Goal: Information Seeking & Learning: Check status

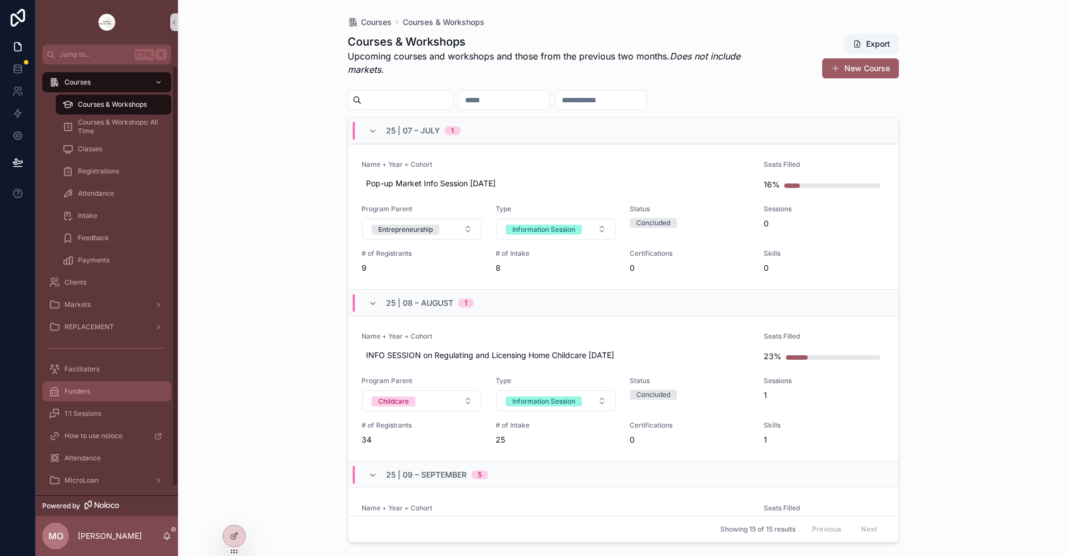
scroll to position [9, 0]
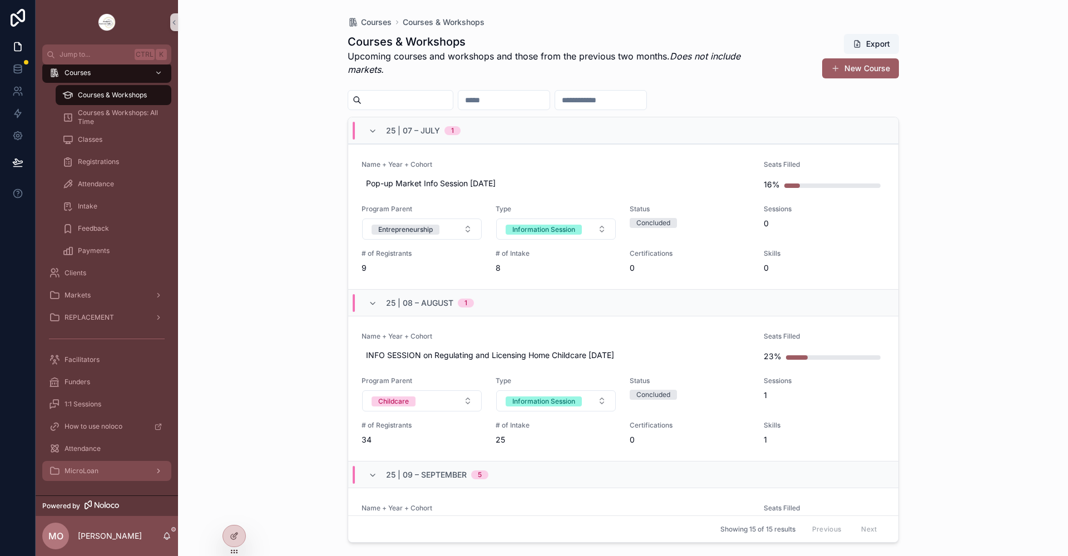
click at [93, 476] on div "MicroLoan" at bounding box center [107, 471] width 116 height 18
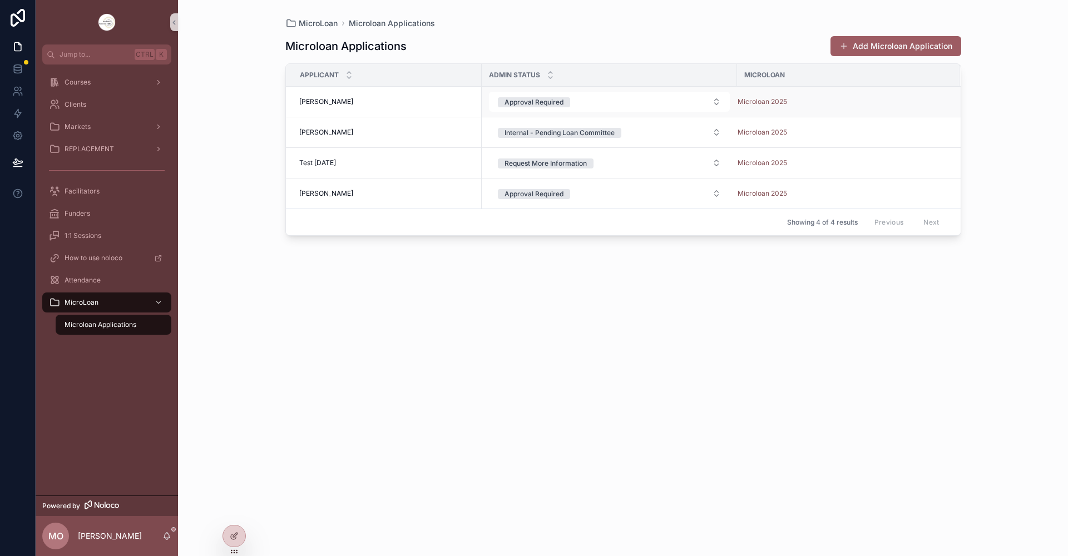
click at [311, 99] on span "[PERSON_NAME]" at bounding box center [326, 101] width 54 height 9
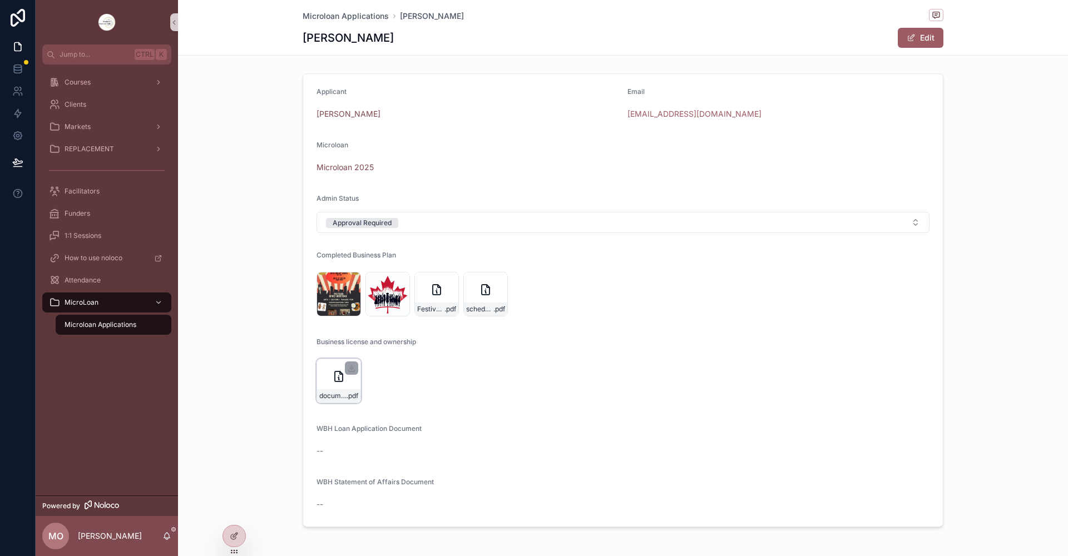
click at [335, 377] on icon "scrollable content" at bounding box center [338, 376] width 13 height 13
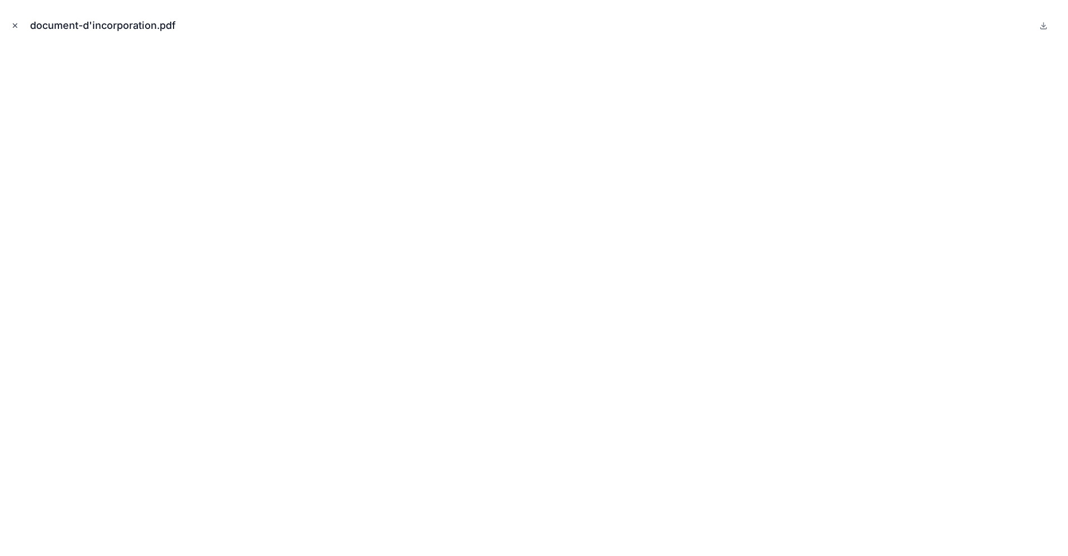
click at [13, 24] on icon "Close modal" at bounding box center [15, 26] width 8 height 8
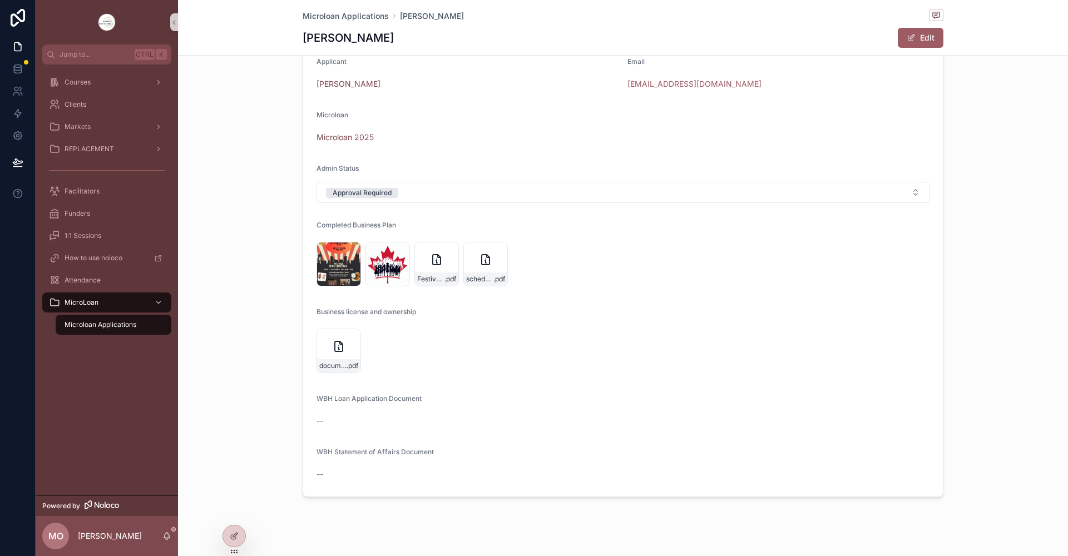
scroll to position [47, 0]
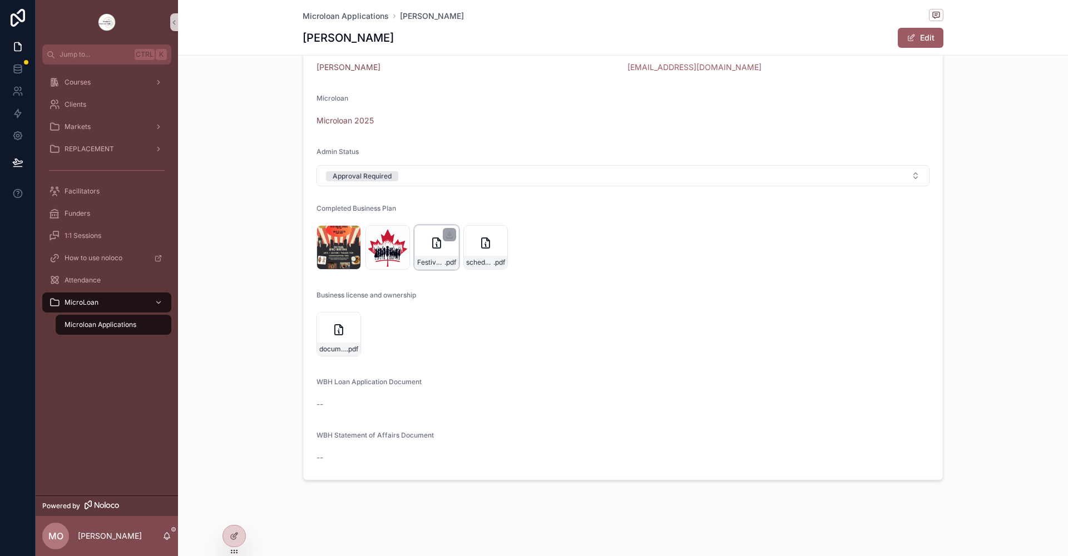
click at [425, 252] on div "Festival-Afro-Héritage--Concert-privé-live-par .pdf" at bounding box center [436, 247] width 44 height 44
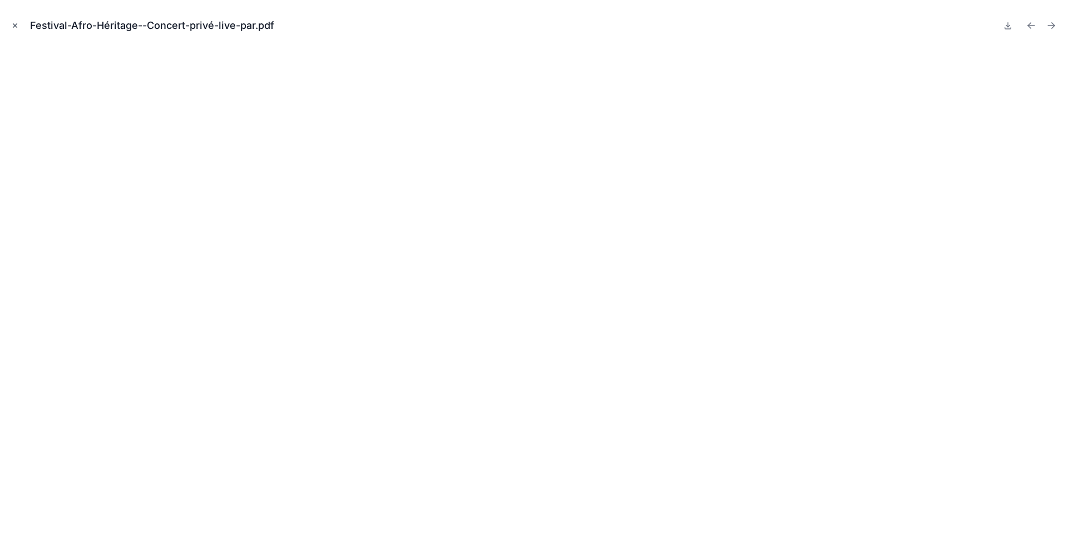
click at [16, 26] on icon "Close modal" at bounding box center [15, 26] width 4 height 4
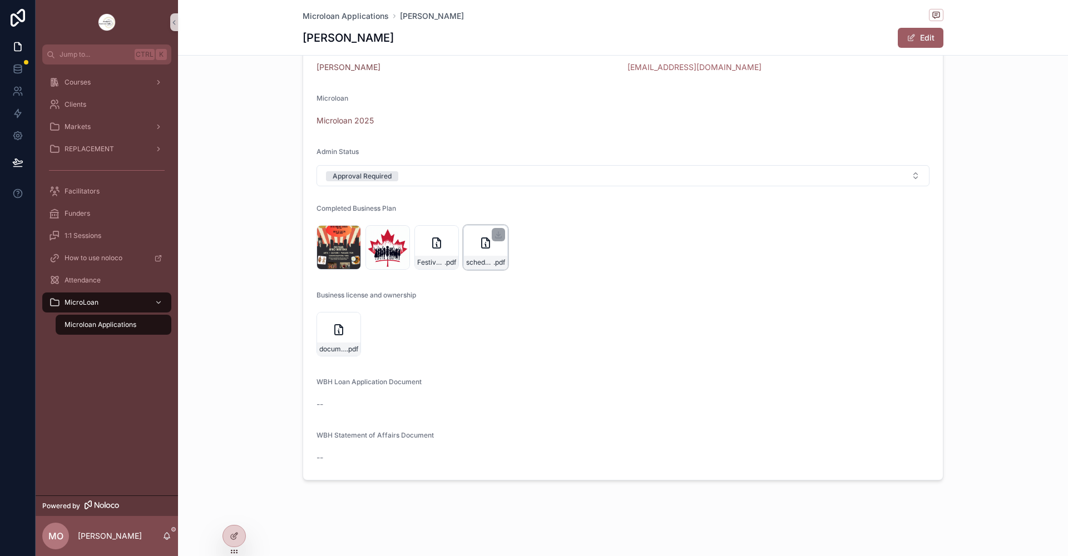
click at [478, 250] on div "schedule-for-Afro-heritage-festival-on--July-12th-at-[STREET_ADDRESS][PERSON_NA…" at bounding box center [485, 247] width 44 height 44
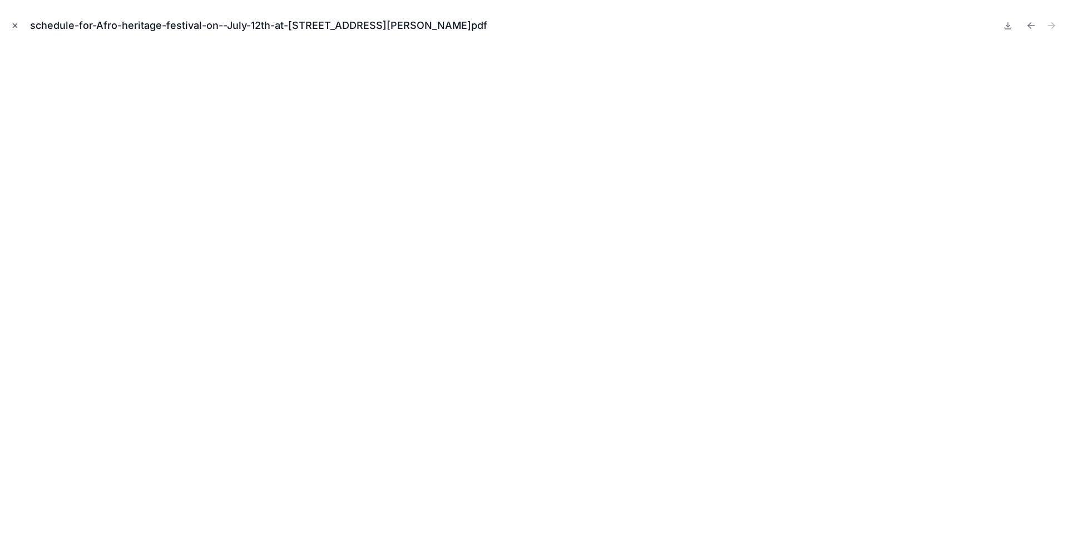
click at [14, 24] on icon "Close modal" at bounding box center [15, 26] width 8 height 8
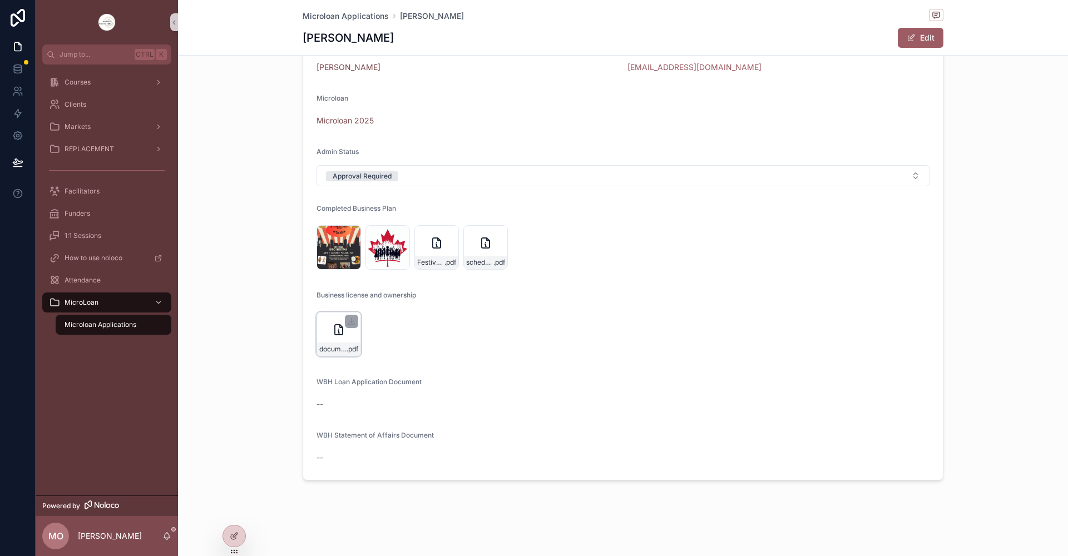
click at [333, 334] on icon "scrollable content" at bounding box center [338, 329] width 13 height 13
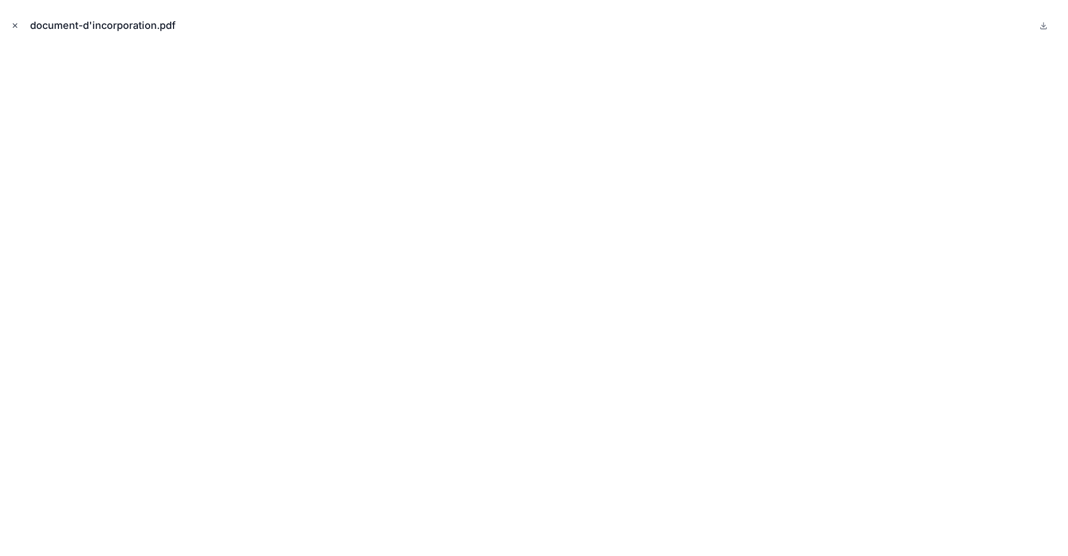
click at [16, 24] on icon "Close modal" at bounding box center [15, 26] width 8 height 8
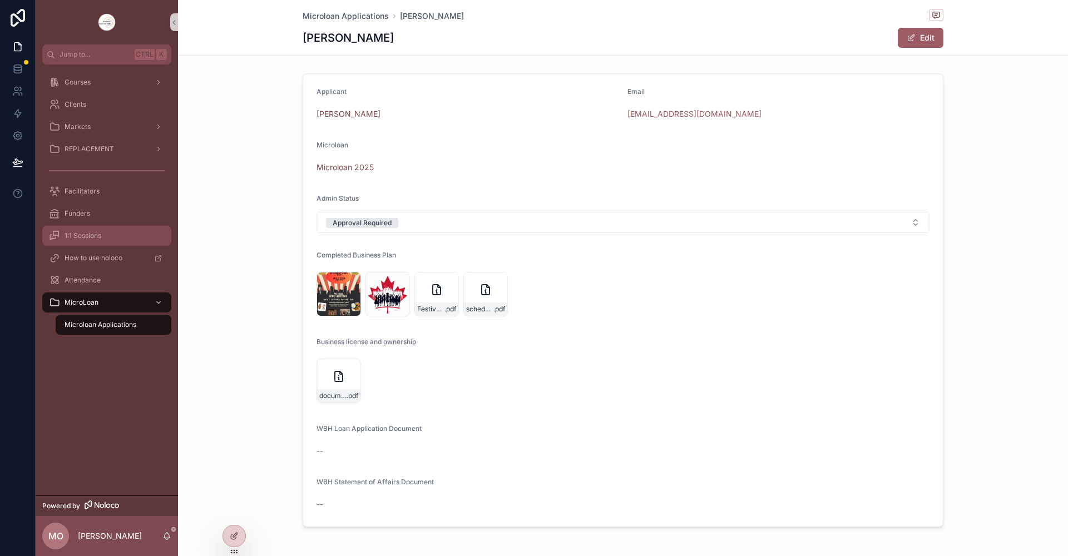
click at [80, 240] on div "1:1 Sessions" at bounding box center [107, 236] width 116 height 18
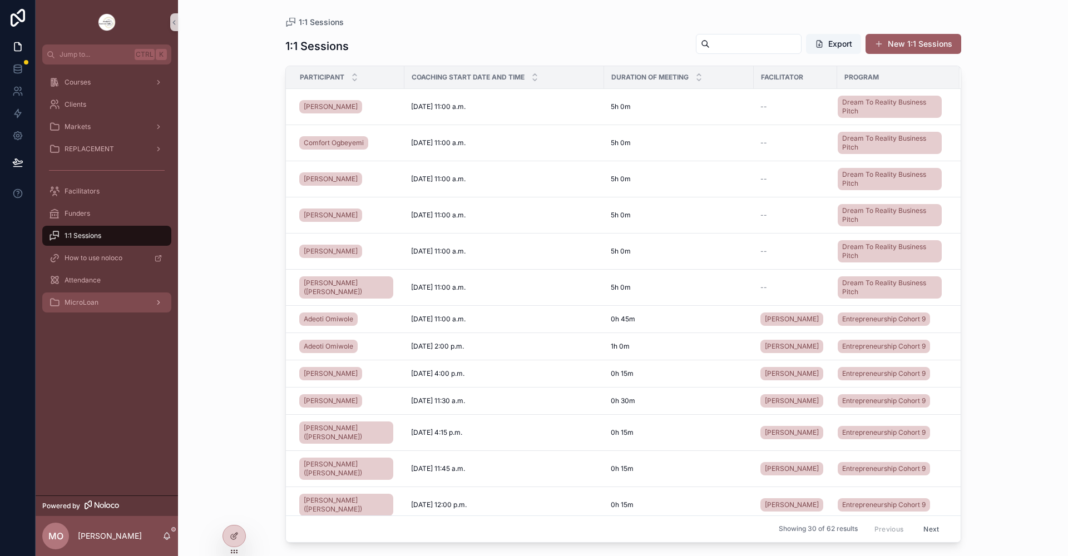
click at [76, 306] on span "MicroLoan" at bounding box center [82, 302] width 34 height 9
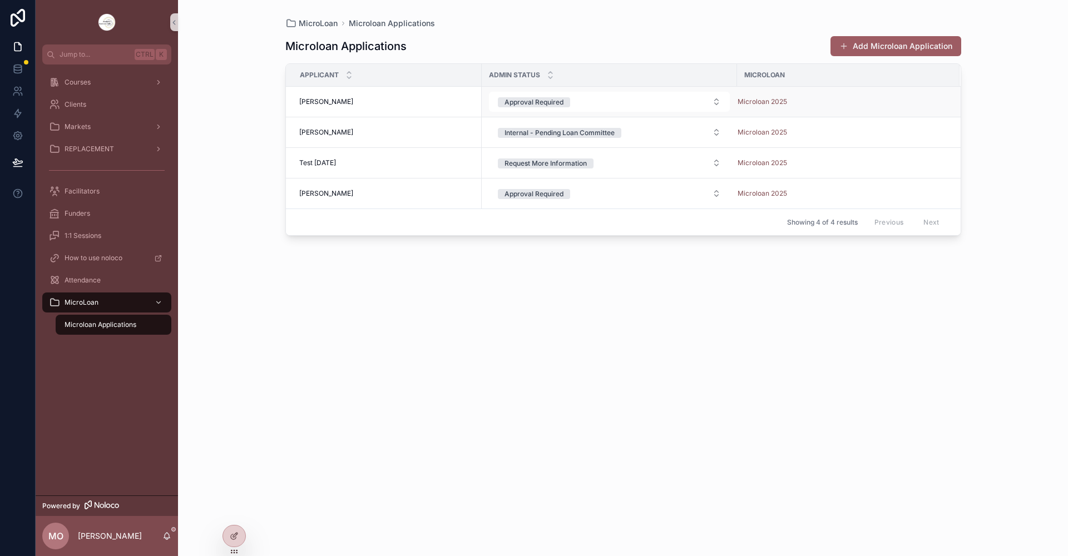
click at [322, 103] on span "[PERSON_NAME]" at bounding box center [326, 101] width 54 height 9
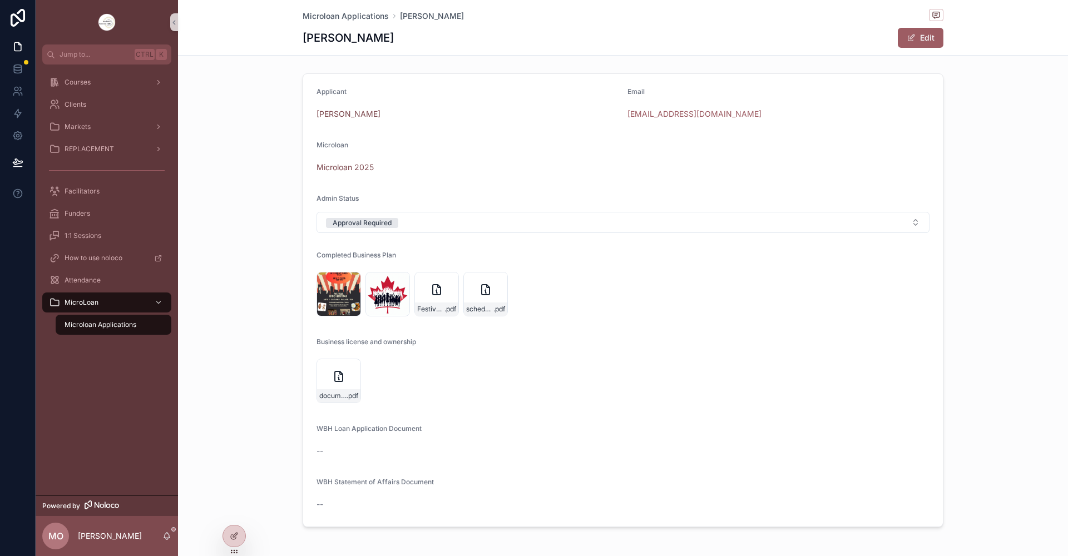
scroll to position [47, 0]
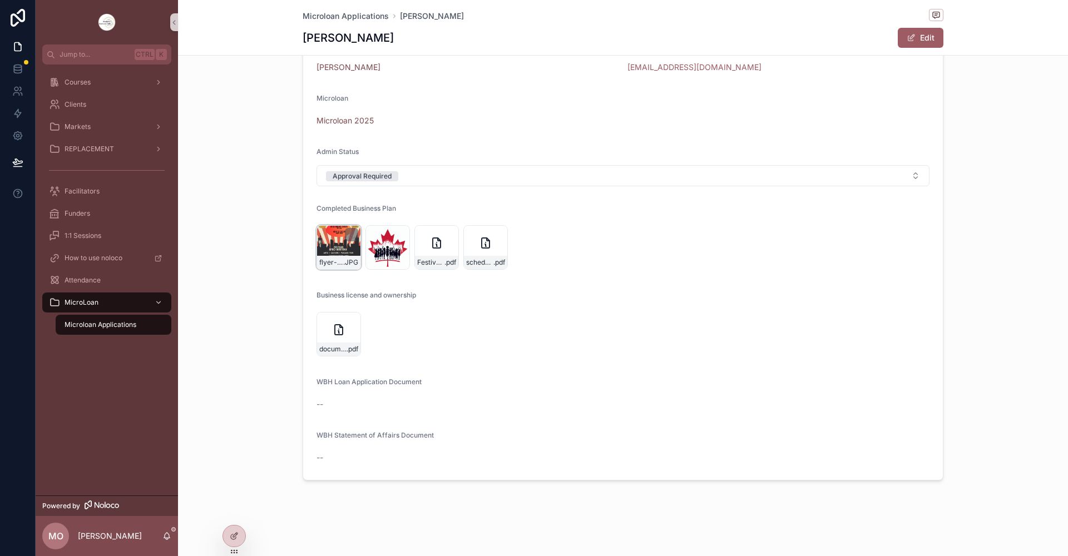
click at [334, 252] on div "flyer-festival-[DATE] .JPG" at bounding box center [338, 247] width 44 height 44
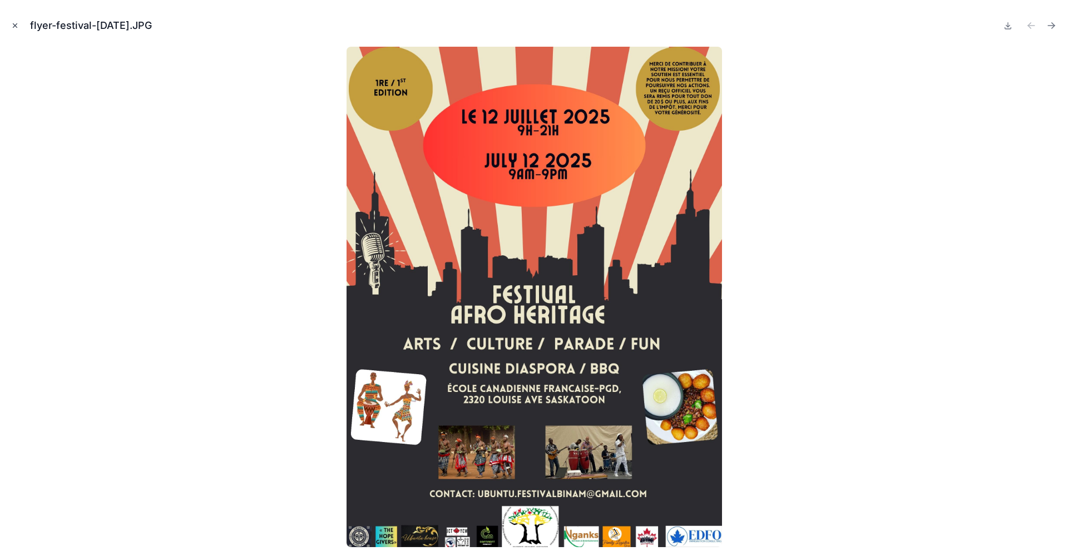
click at [14, 24] on icon "Close modal" at bounding box center [15, 26] width 8 height 8
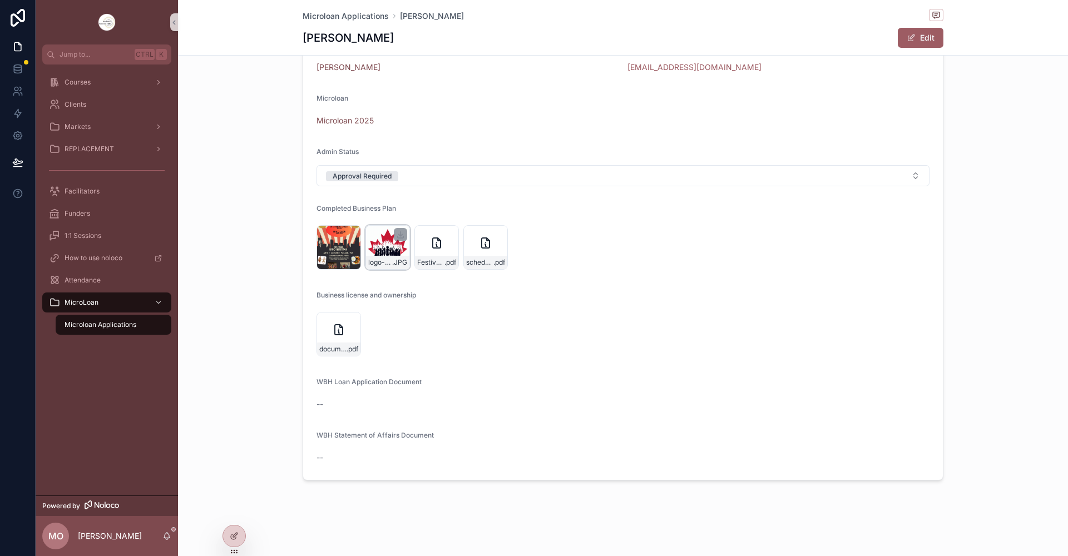
click at [389, 250] on div "logo-FEMHISCA .JPG" at bounding box center [387, 247] width 44 height 44
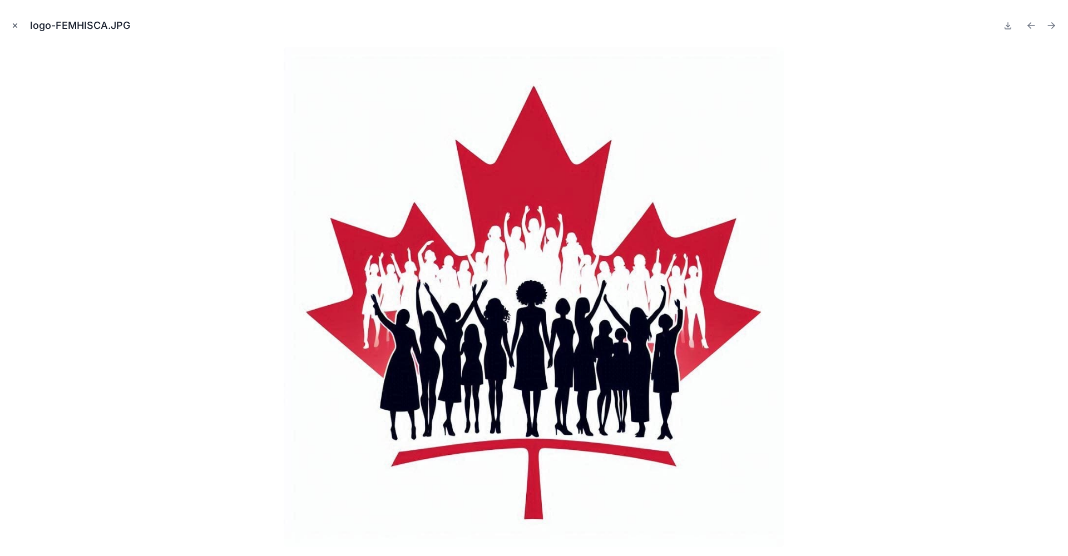
click at [12, 24] on icon "Close modal" at bounding box center [15, 26] width 8 height 8
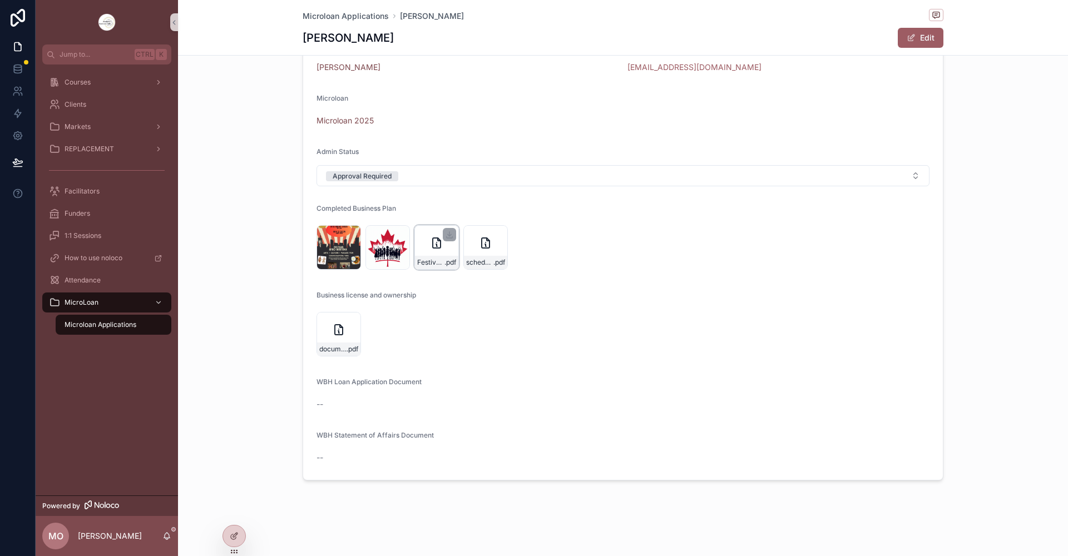
click at [430, 246] on icon "scrollable content" at bounding box center [436, 242] width 13 height 13
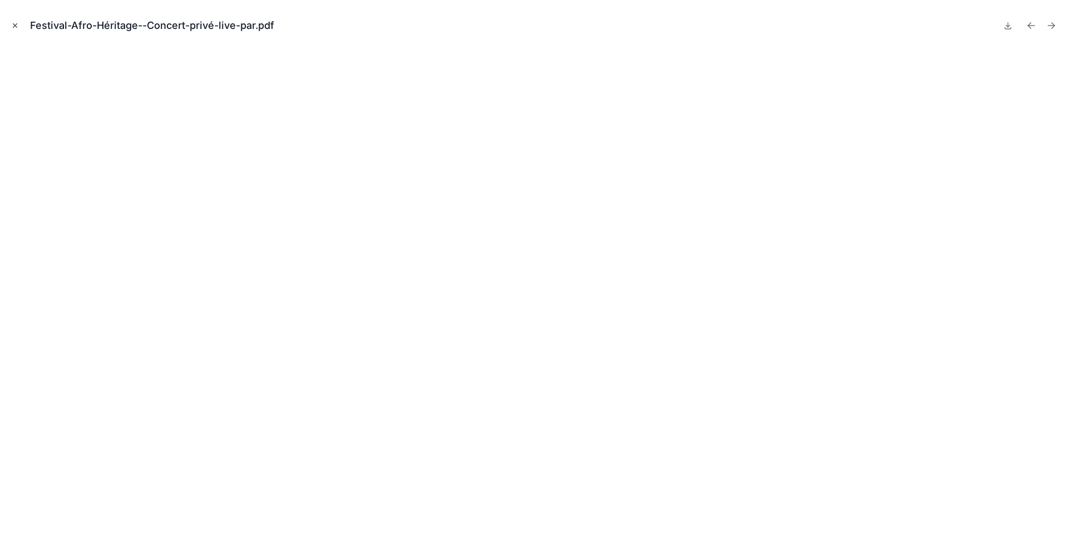
click at [14, 26] on icon "Close modal" at bounding box center [15, 26] width 4 height 4
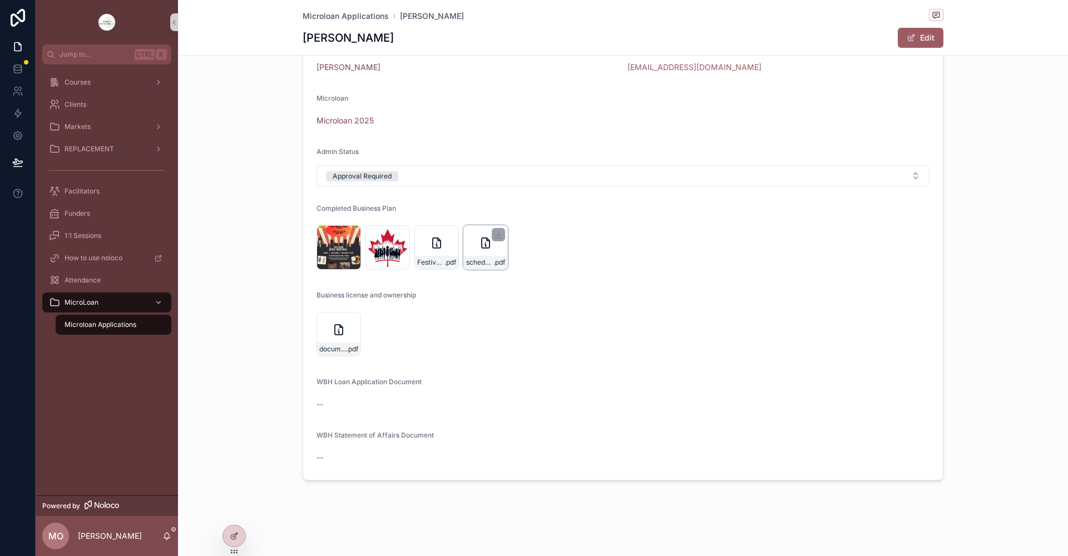
click at [485, 239] on icon "scrollable content" at bounding box center [485, 242] width 13 height 13
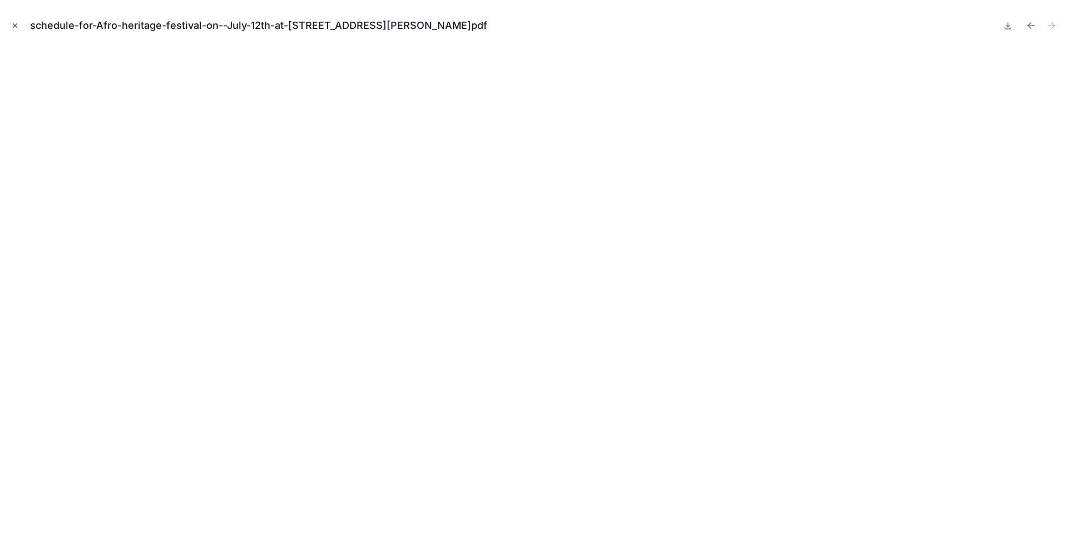
click at [14, 24] on icon "Close modal" at bounding box center [15, 26] width 4 height 4
